Goal: Check status: Check status

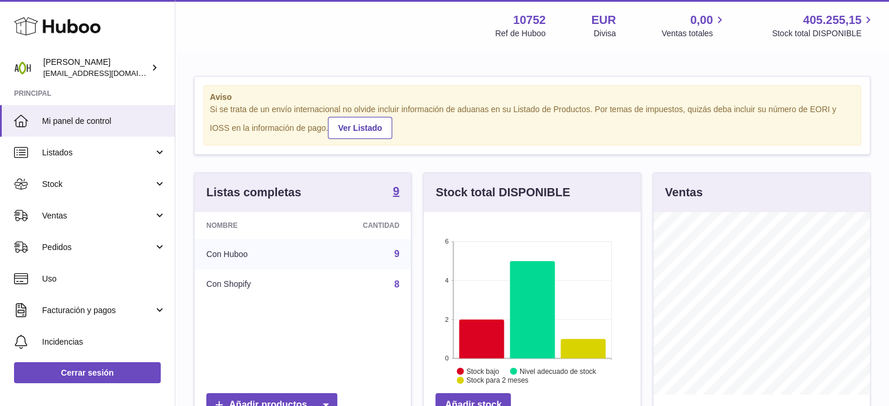
scroll to position [584375, 584341]
click at [91, 209] on link "Ventas" at bounding box center [87, 216] width 175 height 32
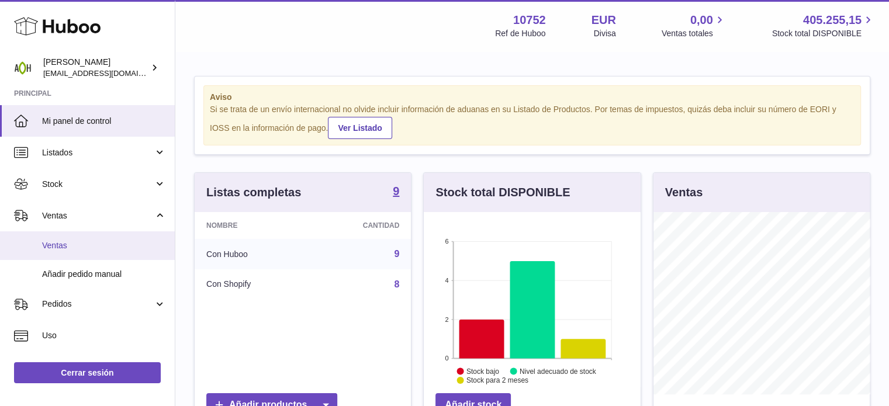
click at [84, 247] on span "Ventas" at bounding box center [104, 245] width 124 height 11
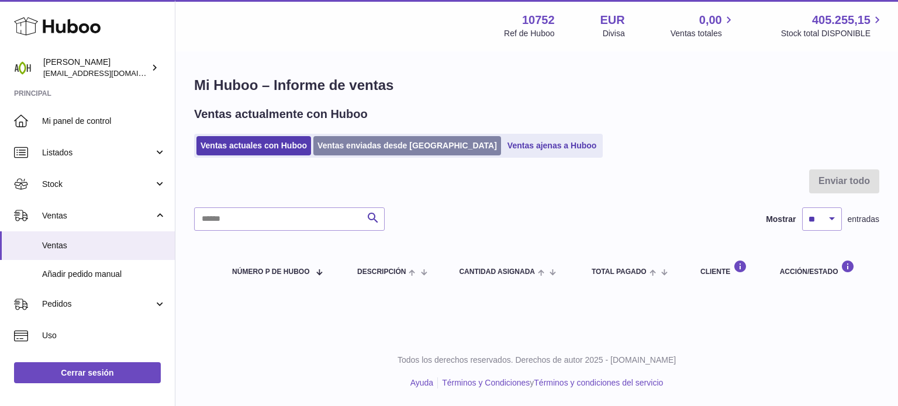
click at [374, 142] on link "Ventas enviadas desde [GEOGRAPHIC_DATA]" at bounding box center [407, 145] width 188 height 19
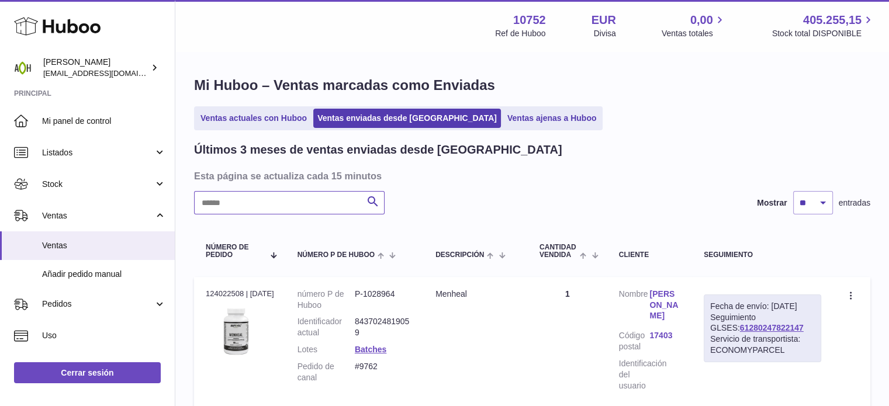
click at [271, 207] on input "text" at bounding box center [289, 202] width 191 height 23
type input "****"
click at [784, 333] on link "61280247309614" at bounding box center [762, 327] width 105 height 9
